Goal: Information Seeking & Learning: Learn about a topic

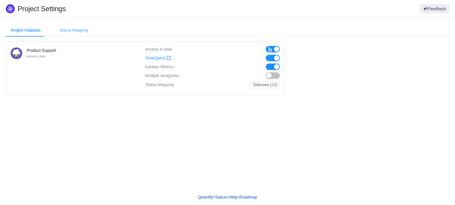
click at [78, 33] on div "Status Mapping" at bounding box center [74, 30] width 38 height 13
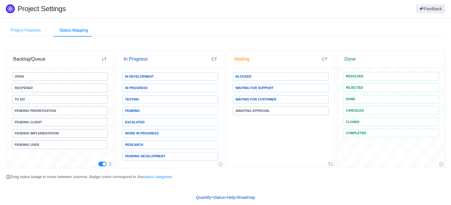
click at [24, 32] on div "Project Features" at bounding box center [26, 30] width 40 height 13
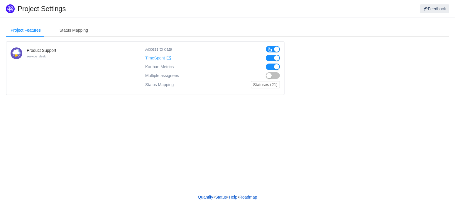
click at [159, 58] on span "TimeSpent" at bounding box center [155, 58] width 20 height 5
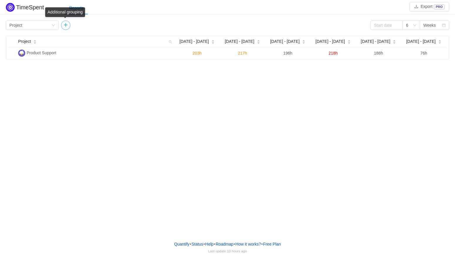
click at [65, 26] on button "button" at bounding box center [65, 25] width 9 height 9
click at [107, 26] on icon "icon: down" at bounding box center [109, 25] width 4 height 4
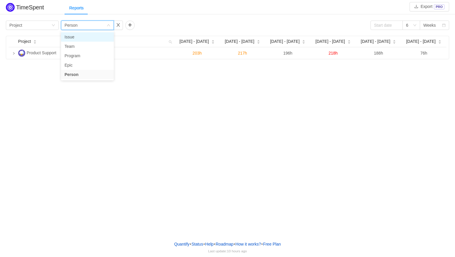
click at [82, 39] on li "Issue" at bounding box center [87, 36] width 53 height 9
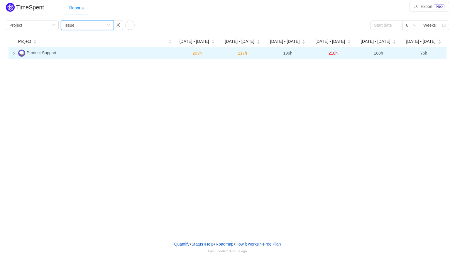
click at [13, 54] on icon "icon: right" at bounding box center [13, 53] width 3 height 3
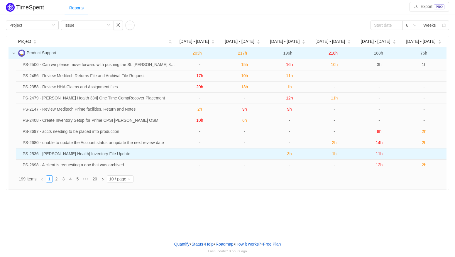
click at [290, 155] on span "3h" at bounding box center [289, 153] width 5 height 5
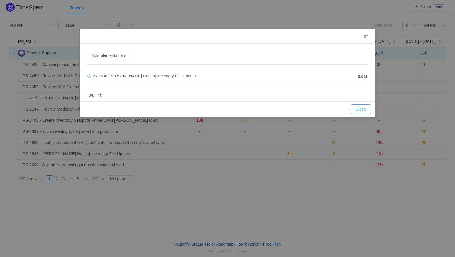
click at [362, 104] on button "Close" at bounding box center [361, 108] width 20 height 9
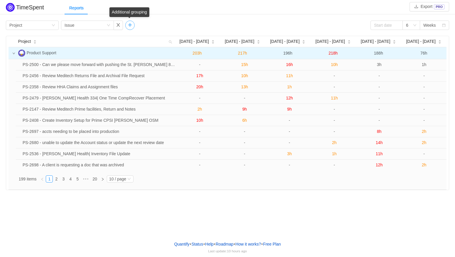
click at [129, 25] on button "button" at bounding box center [129, 25] width 9 height 9
click at [173, 25] on icon "icon: down" at bounding box center [173, 25] width 4 height 4
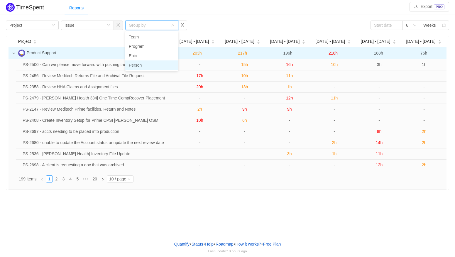
click at [136, 65] on li "Person" at bounding box center [151, 64] width 53 height 9
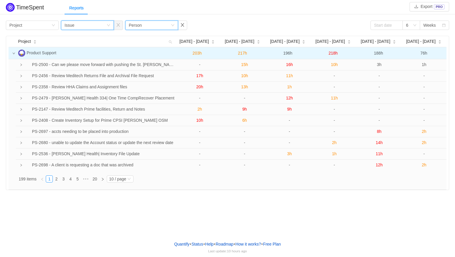
click at [108, 26] on icon "icon: down" at bounding box center [109, 25] width 4 height 4
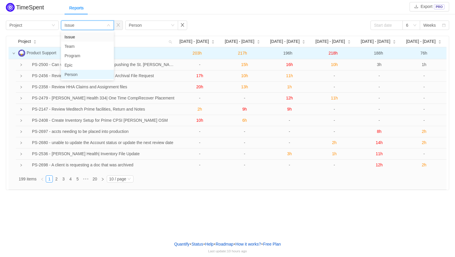
click at [72, 74] on li "Person" at bounding box center [87, 74] width 53 height 9
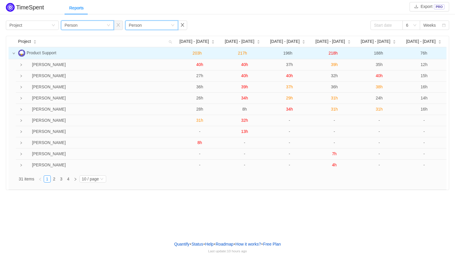
click at [173, 25] on icon "icon: down" at bounding box center [173, 25] width 4 height 4
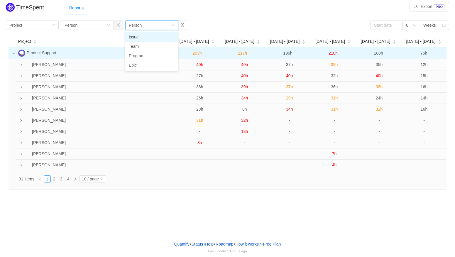
click at [135, 38] on li "Issue" at bounding box center [151, 36] width 53 height 9
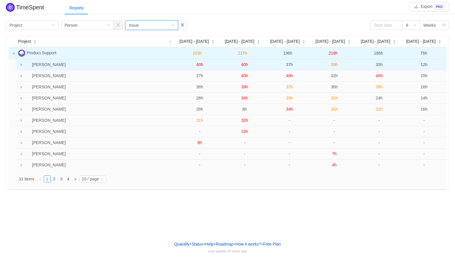
click at [21, 66] on icon "icon: right" at bounding box center [21, 64] width 3 height 3
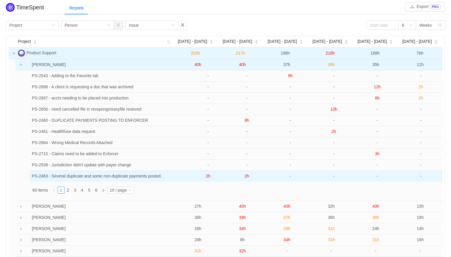
click at [208, 178] on span "2h" at bounding box center [208, 176] width 5 height 5
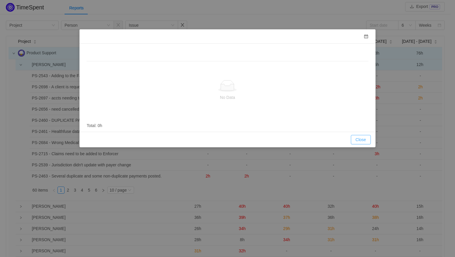
click at [361, 138] on button "Close" at bounding box center [361, 139] width 20 height 9
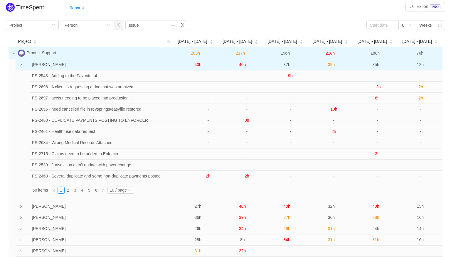
click at [22, 65] on icon "icon: down" at bounding box center [20, 64] width 3 height 3
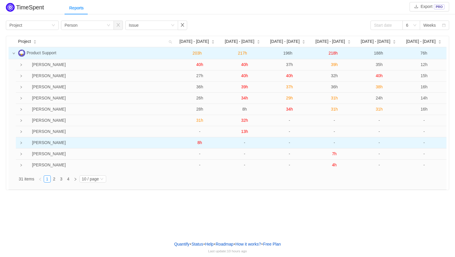
click at [20, 143] on icon "icon: right" at bounding box center [21, 142] width 3 height 3
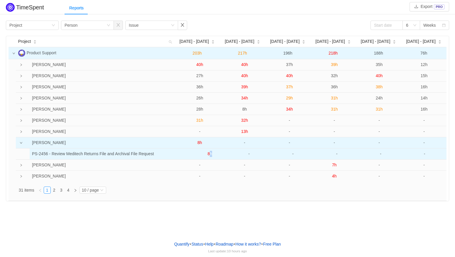
click at [209, 154] on span "8h" at bounding box center [210, 153] width 5 height 5
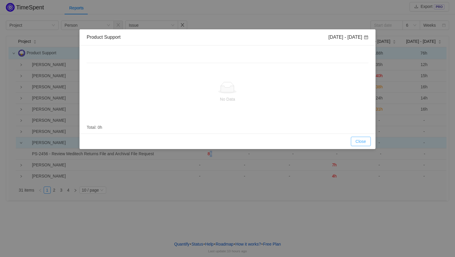
click at [364, 141] on button "Close" at bounding box center [361, 141] width 20 height 9
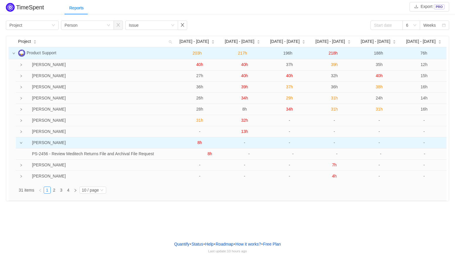
click at [21, 144] on icon "icon: down" at bounding box center [21, 142] width 3 height 3
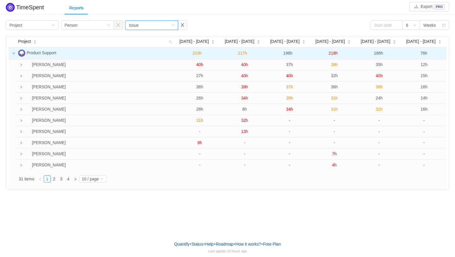
click at [174, 26] on icon "icon: down" at bounding box center [173, 25] width 4 height 4
click at [215, 28] on div "Group by Project Group by Person Group by Issue 6 Weeks" at bounding box center [227, 25] width 443 height 9
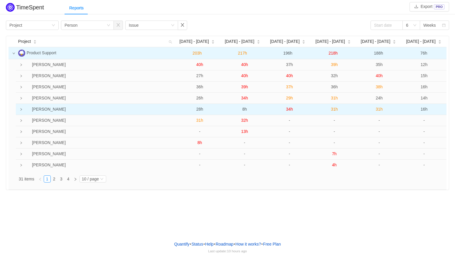
click at [20, 111] on icon "icon: right" at bounding box center [21, 109] width 3 height 3
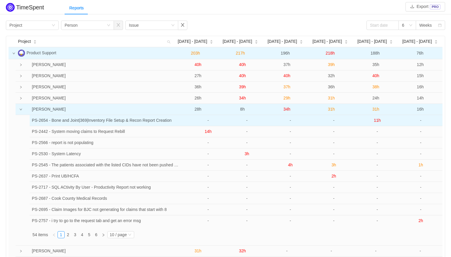
click at [378, 122] on span "11h" at bounding box center [377, 120] width 7 height 5
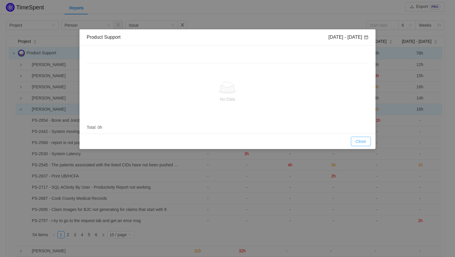
click at [362, 141] on button "Close" at bounding box center [361, 141] width 20 height 9
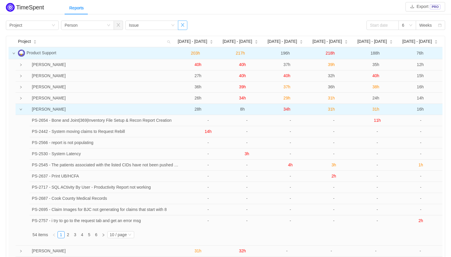
click at [185, 26] on button "button" at bounding box center [182, 25] width 9 height 9
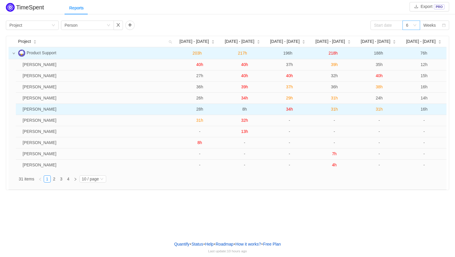
click at [414, 26] on icon "icon: down" at bounding box center [415, 25] width 4 height 4
click at [411, 36] on li "3" at bounding box center [412, 36] width 18 height 9
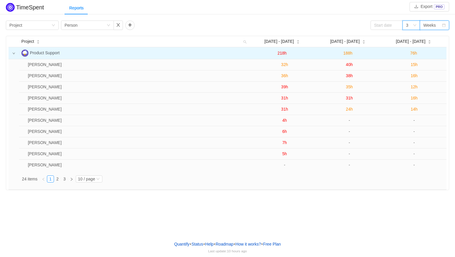
click at [437, 26] on div "Weeks" at bounding box center [432, 25] width 18 height 9
click at [432, 26] on div "Weeks" at bounding box center [429, 25] width 13 height 9
click at [413, 27] on div "3" at bounding box center [409, 25] width 7 height 9
click at [433, 27] on div "Weeks" at bounding box center [429, 25] width 13 height 9
click at [418, 28] on div "3" at bounding box center [412, 25] width 18 height 9
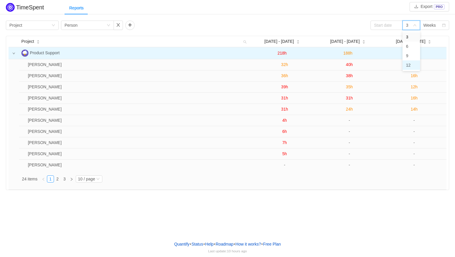
click at [414, 63] on li "12" at bounding box center [412, 64] width 18 height 9
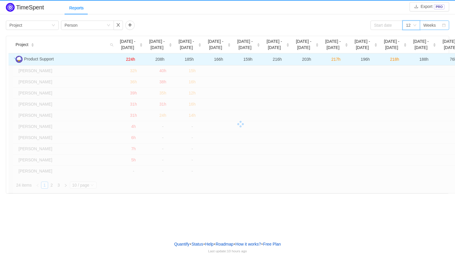
click at [446, 25] on div "Weeks" at bounding box center [434, 25] width 29 height 9
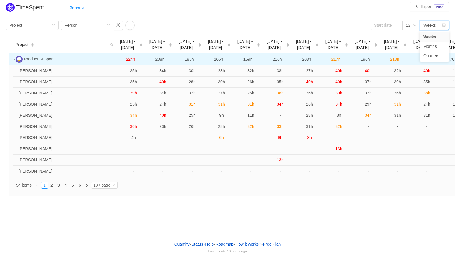
click at [444, 28] on div "Weeks" at bounding box center [434, 25] width 29 height 9
click at [414, 25] on icon "icon: down" at bounding box center [414, 25] width 3 height 2
click at [412, 36] on li "3" at bounding box center [412, 36] width 18 height 9
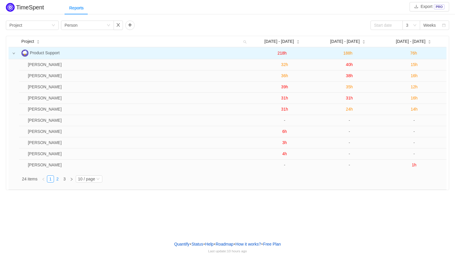
click at [59, 179] on link "2" at bounding box center [57, 179] width 6 height 6
click at [65, 178] on link "3" at bounding box center [64, 179] width 6 height 6
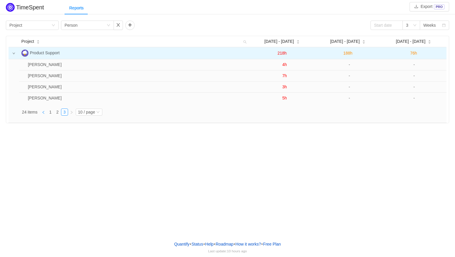
click at [43, 113] on icon "icon: left" at bounding box center [44, 113] width 4 height 4
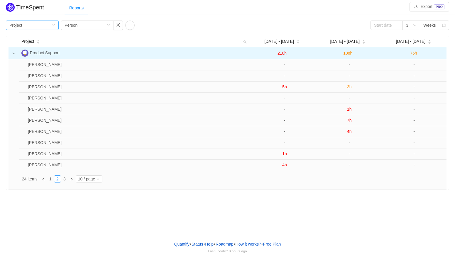
click at [50, 27] on div "Group by Project" at bounding box center [30, 25] width 42 height 9
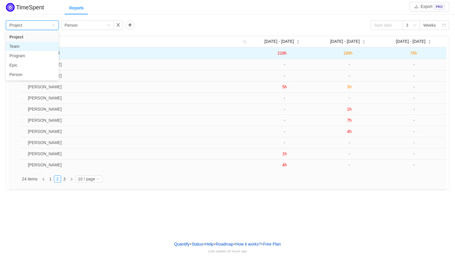
click at [21, 48] on li "Team" at bounding box center [32, 46] width 53 height 9
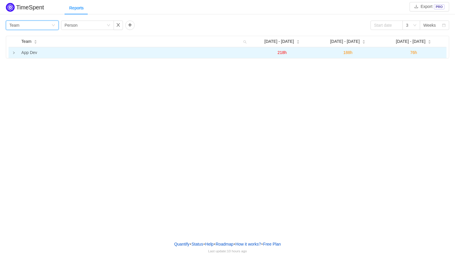
click at [13, 54] on icon "icon: right" at bounding box center [13, 52] width 3 height 3
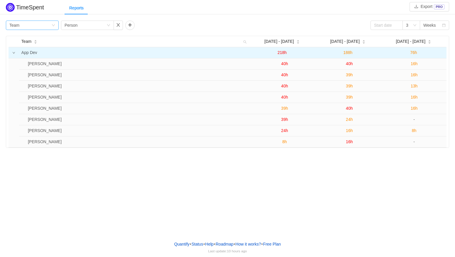
click at [48, 24] on div "Group by Team" at bounding box center [30, 25] width 42 height 9
click at [28, 55] on li "Program" at bounding box center [32, 55] width 53 height 9
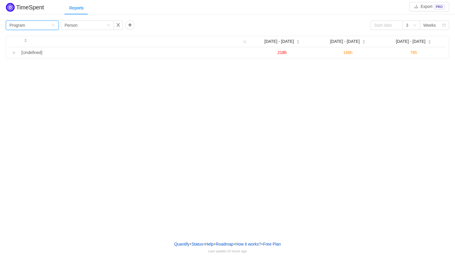
click at [53, 24] on icon "icon: down" at bounding box center [54, 25] width 4 height 4
click at [25, 66] on li "Epic" at bounding box center [32, 64] width 53 height 9
click at [54, 26] on icon "icon: down" at bounding box center [54, 25] width 4 height 4
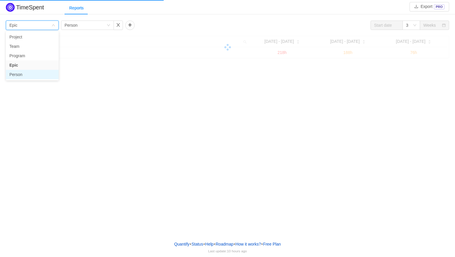
click at [23, 76] on li "Person" at bounding box center [32, 74] width 53 height 9
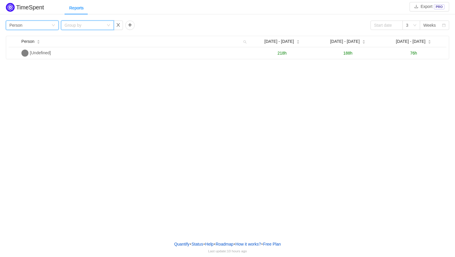
click at [110, 25] on div "Group by" at bounding box center [87, 25] width 53 height 9
click at [78, 58] on li "Team" at bounding box center [87, 55] width 53 height 9
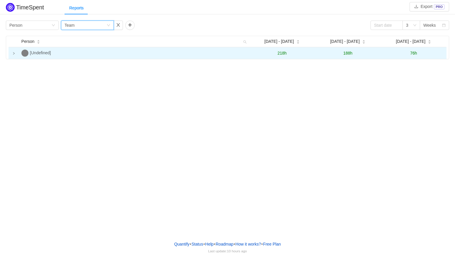
click at [13, 53] on icon "icon: right" at bounding box center [13, 53] width 1 height 2
click at [51, 27] on div "Group by Person" at bounding box center [30, 25] width 42 height 9
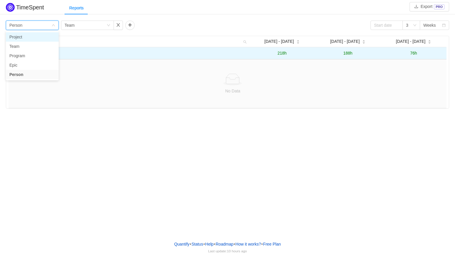
click at [36, 39] on li "Project" at bounding box center [32, 36] width 53 height 9
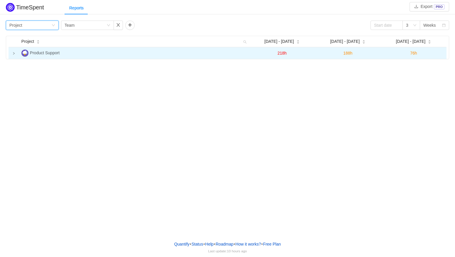
click at [15, 54] on icon "icon: right" at bounding box center [13, 53] width 3 height 3
click at [110, 27] on div "Group by Team" at bounding box center [87, 25] width 53 height 9
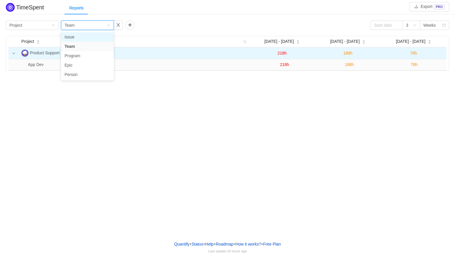
click at [88, 40] on li "Issue" at bounding box center [87, 36] width 53 height 9
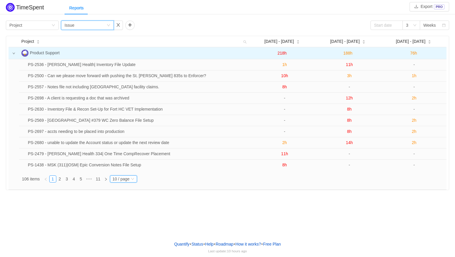
click at [133, 180] on icon "icon: down" at bounding box center [133, 179] width 4 height 4
click at [129, 171] on li "40 / page" at bounding box center [123, 169] width 27 height 9
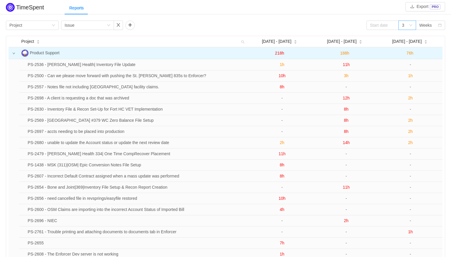
click at [411, 27] on icon "icon: down" at bounding box center [411, 25] width 4 height 4
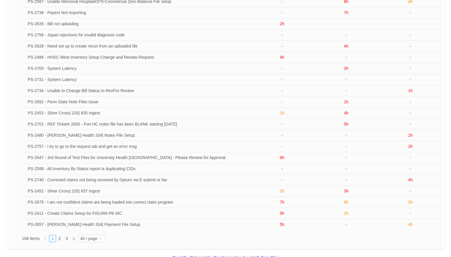
scroll to position [260, 0]
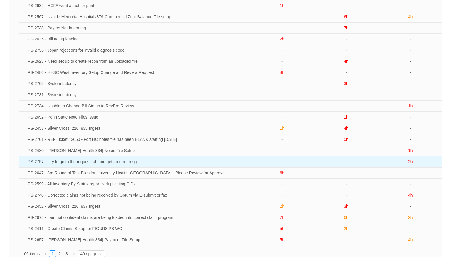
click at [35, 163] on td "PS-2757 - i try to go to the request tab and get an error msg" at bounding box center [137, 161] width 224 height 11
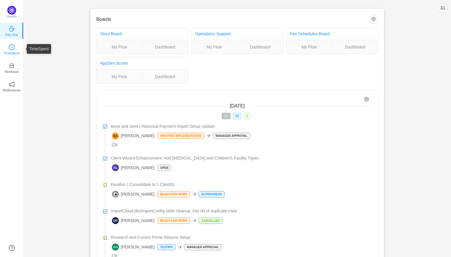
click at [15, 53] on p "TimeSpent" at bounding box center [12, 52] width 16 height 5
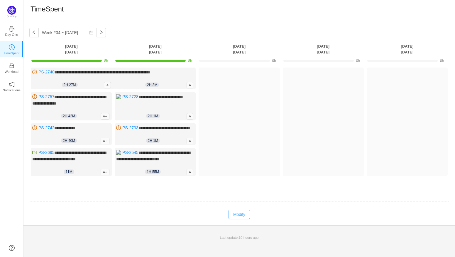
click at [238, 216] on button "Modify" at bounding box center [239, 214] width 21 height 9
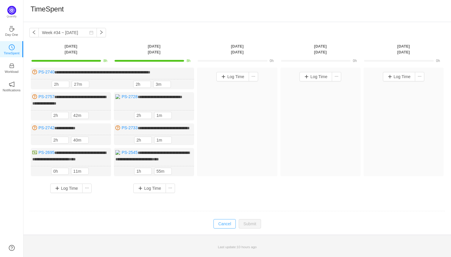
click at [226, 227] on button "Cancel" at bounding box center [224, 223] width 22 height 9
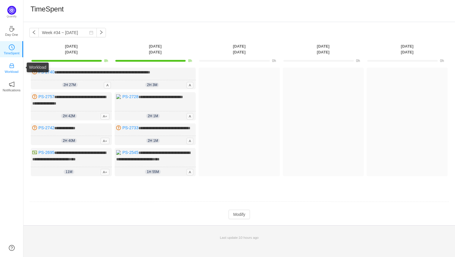
click at [9, 67] on icon "icon: inbox" at bounding box center [12, 66] width 6 height 6
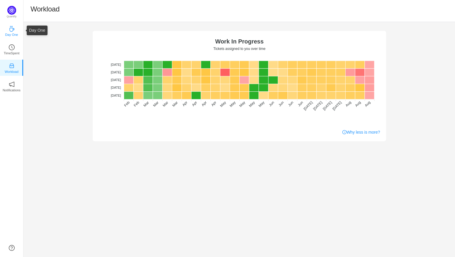
click at [13, 35] on p "Day One" at bounding box center [11, 34] width 13 height 5
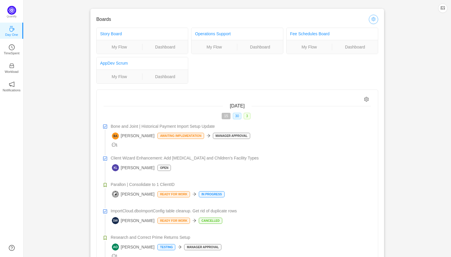
click at [376, 21] on button "button" at bounding box center [373, 19] width 9 height 9
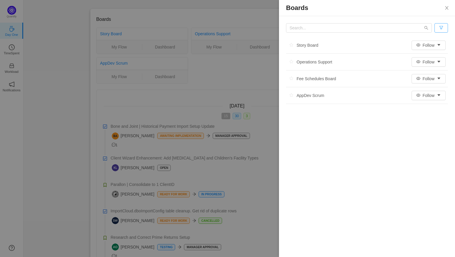
click at [443, 28] on button "button" at bounding box center [441, 27] width 13 height 9
click at [444, 19] on div "Story Board Follow Operations Support Follow Fee Schedules Board Follow AppDev …" at bounding box center [367, 67] width 176 height 102
click at [445, 4] on button "Close" at bounding box center [447, 8] width 16 height 16
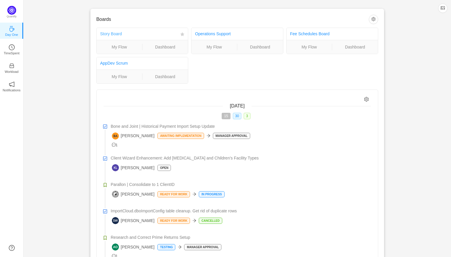
click at [114, 32] on link "Story Board" at bounding box center [111, 33] width 22 height 5
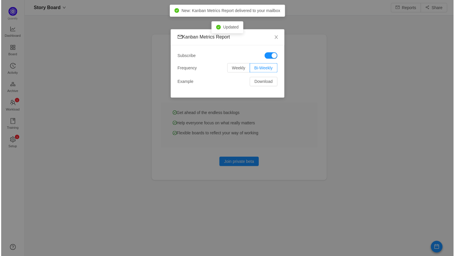
scroll to position [247, 418]
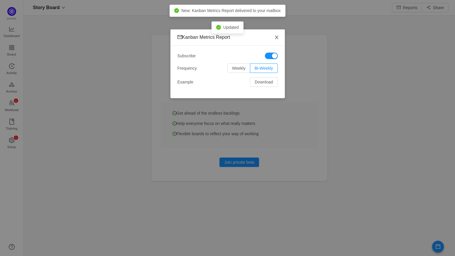
click at [275, 38] on icon "icon: close" at bounding box center [276, 37] width 5 height 5
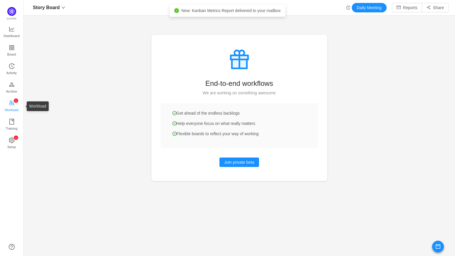
click at [13, 109] on span "Workload" at bounding box center [12, 110] width 14 height 12
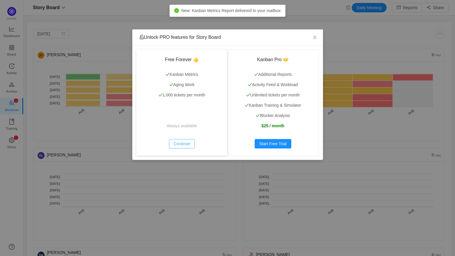
click at [186, 144] on button "Continue" at bounding box center [182, 143] width 26 height 9
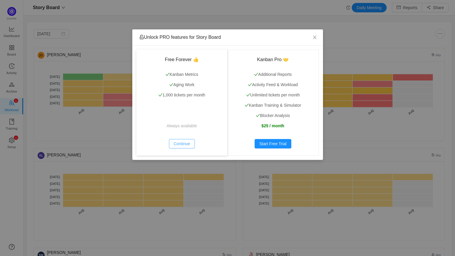
click at [189, 142] on button "Continue" at bounding box center [182, 143] width 26 height 9
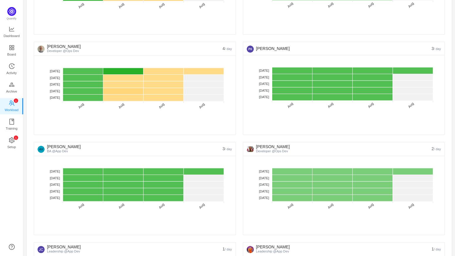
scroll to position [411, 0]
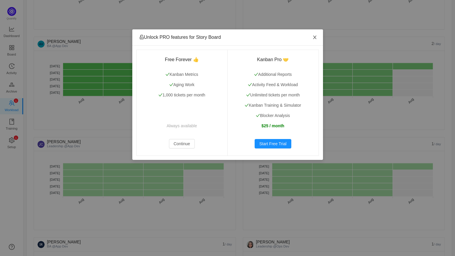
click at [315, 40] on icon "icon: close" at bounding box center [315, 37] width 5 height 5
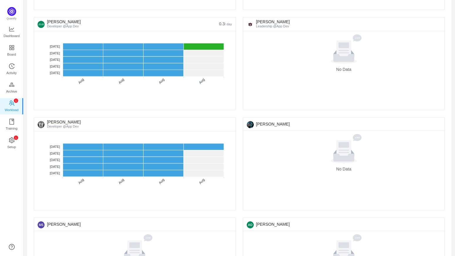
scroll to position [734, 0]
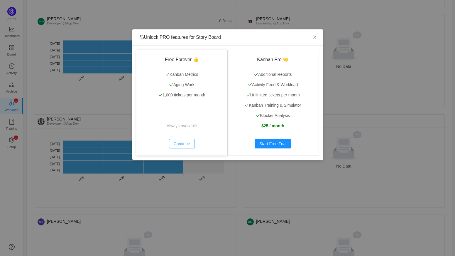
click at [179, 145] on button "Continue" at bounding box center [182, 143] width 26 height 9
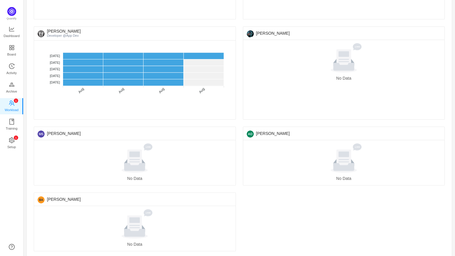
scroll to position [822, 0]
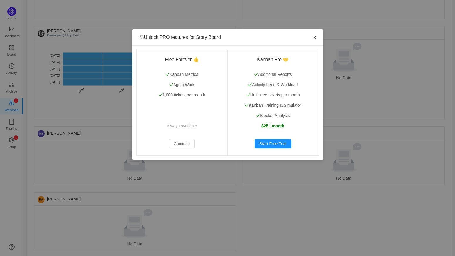
click at [313, 37] on icon "icon: close" at bounding box center [315, 37] width 5 height 5
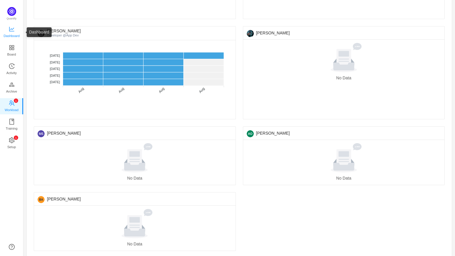
click at [13, 30] on icon "icon: line-chart" at bounding box center [12, 29] width 6 height 6
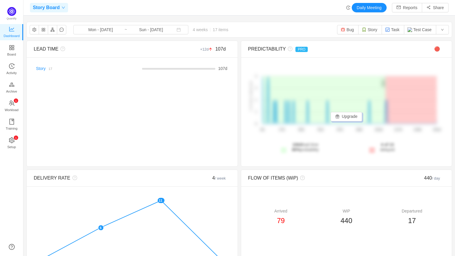
click at [62, 10] on div "Story Board" at bounding box center [49, 7] width 38 height 9
click at [45, 64] on span "Story Board" at bounding box center [44, 65] width 22 height 6
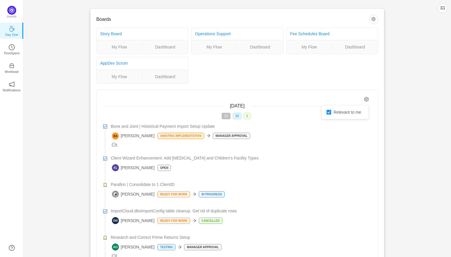
click at [365, 99] on icon "icon: setting" at bounding box center [366, 99] width 5 height 5
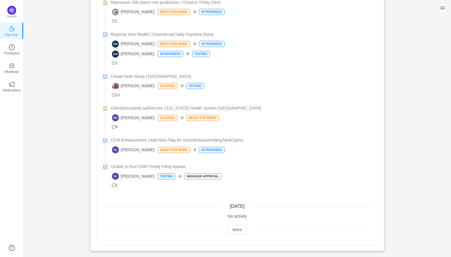
scroll to position [922, 0]
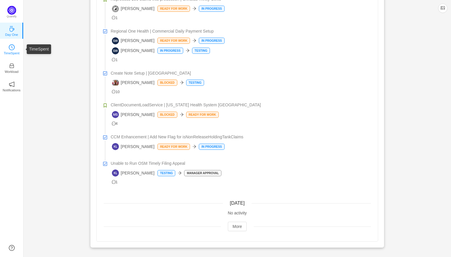
click at [8, 50] on p "TimeSpent" at bounding box center [12, 52] width 16 height 5
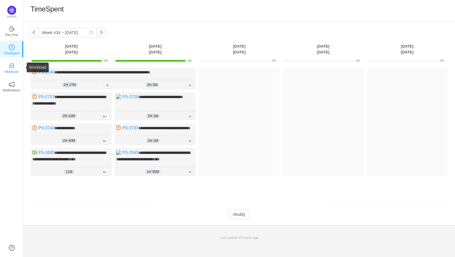
click at [9, 66] on link "Workload" at bounding box center [12, 68] width 6 height 6
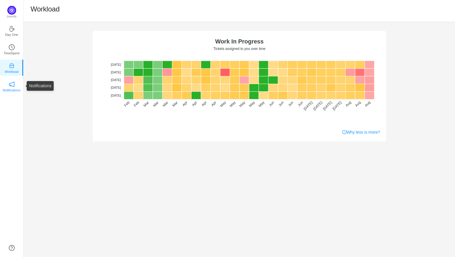
click at [9, 86] on icon "icon: notification" at bounding box center [12, 84] width 6 height 6
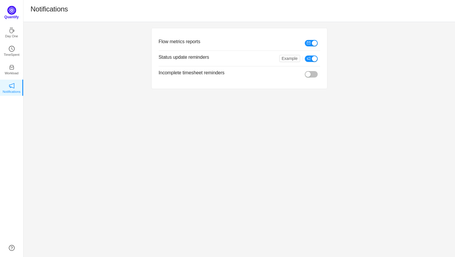
click at [11, 13] on img at bounding box center [11, 10] width 9 height 9
click at [9, 31] on icon "icon: coffee" at bounding box center [12, 29] width 6 height 6
